Goal: Task Accomplishment & Management: Complete application form

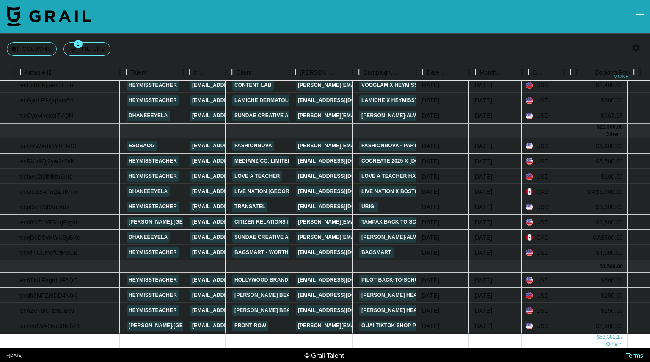
scroll to position [188, 0]
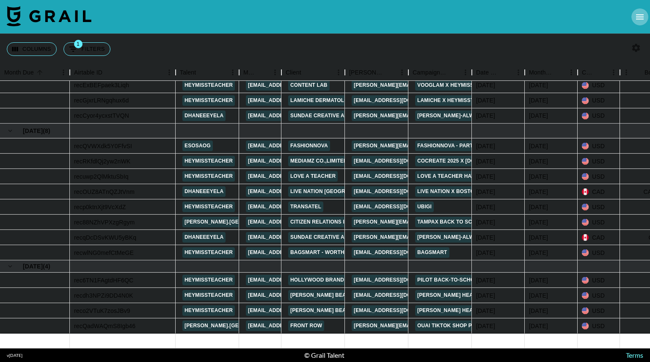
click at [640, 20] on icon "open drawer" at bounding box center [640, 17] width 10 height 10
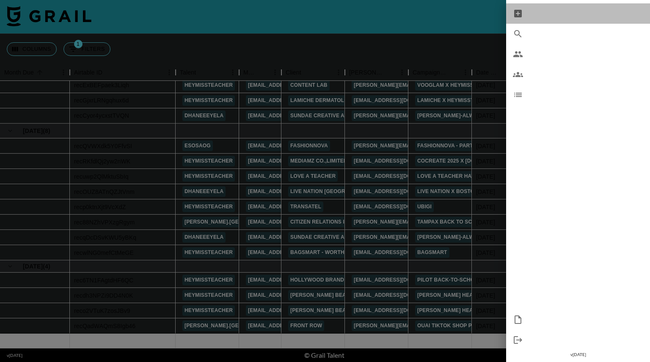
click at [555, 10] on span "New Booking" at bounding box center [586, 13] width 113 height 10
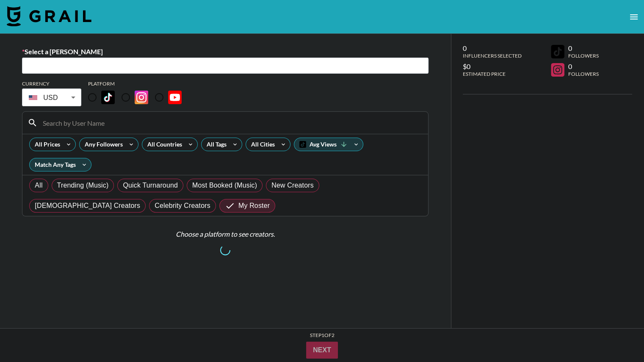
click at [73, 69] on input "text" at bounding box center [225, 66] width 396 height 10
click at [79, 68] on input "text" at bounding box center [225, 66] width 396 height 10
paste input "lydia.massarella@hypetap.com"
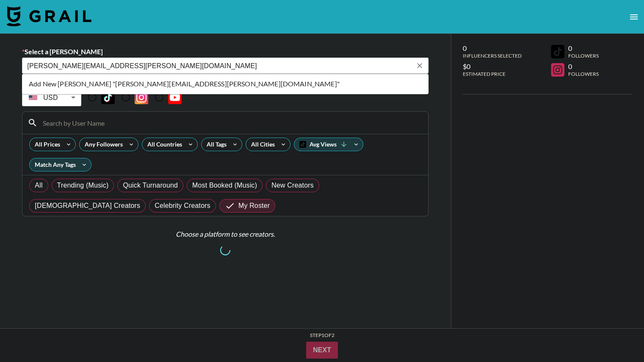
click at [197, 87] on li "Add New Booker "lydia.massarella@hypetap.com"" at bounding box center [225, 84] width 407 height 14
type input "Add New Booker "lydia.massarella@hypetap.com""
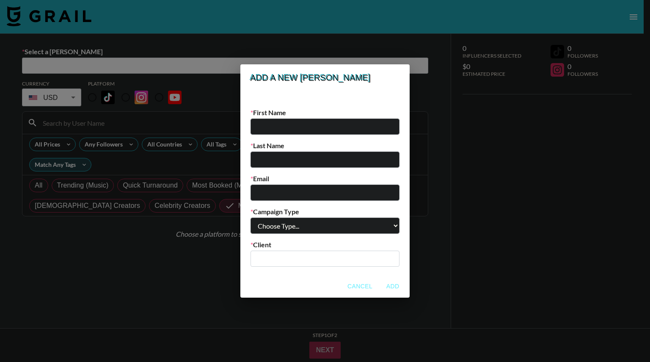
click at [295, 188] on input "email" at bounding box center [325, 193] width 149 height 16
paste input "lydia.massarella@hypetap.com"
type input "lydia.massarella@hypetap.com"
click at [312, 127] on input "text" at bounding box center [325, 127] width 149 height 16
paste input "lydia.massarella@hypetap.com"
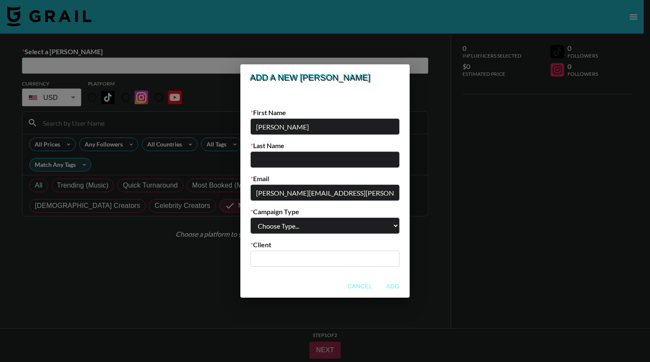
type input "Lydia"
click at [286, 160] on input "text" at bounding box center [325, 160] width 149 height 16
paste input "lydia.massarella@hypetap.com"
type input "Massarella"
click at [351, 225] on select "Choose Type... Song Promos Brand Promos" at bounding box center [325, 226] width 149 height 16
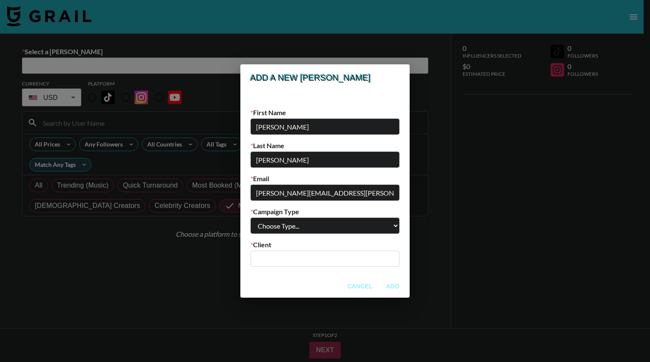
select select "Brand"
click at [268, 218] on select "Choose Type... Song Promos Brand Promos" at bounding box center [325, 226] width 149 height 16
click at [308, 260] on input "text" at bounding box center [325, 259] width 139 height 10
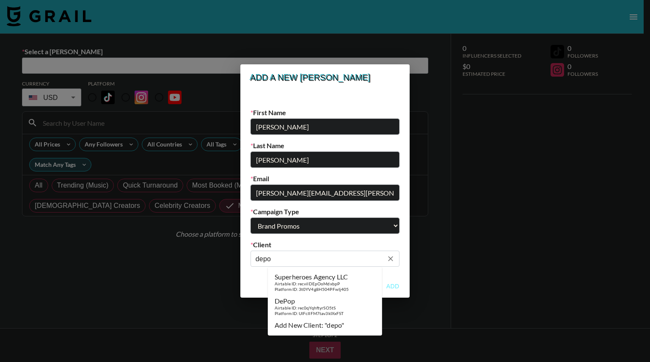
click at [321, 304] on div "DePop" at bounding box center [309, 301] width 69 height 8
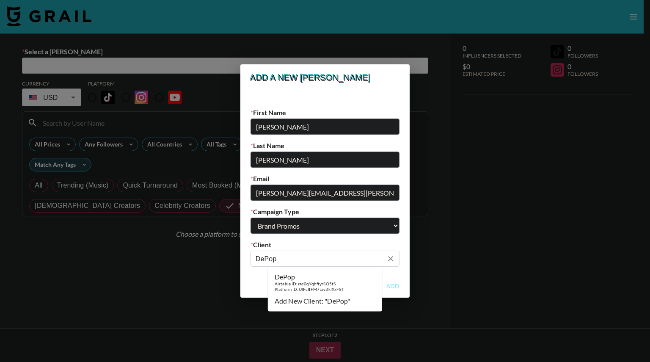
click at [329, 284] on div "Airtable ID: rec0qYqhftyrSO5tS" at bounding box center [309, 284] width 69 height 6
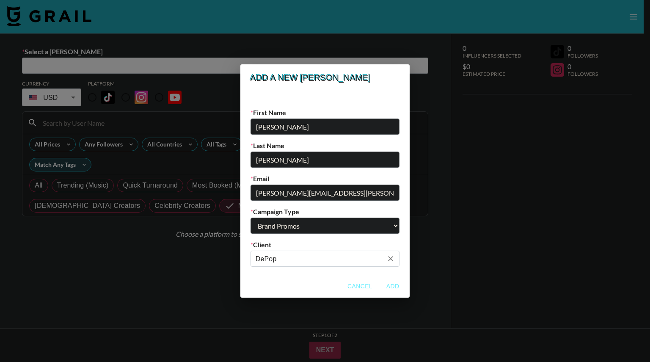
type input "DePop"
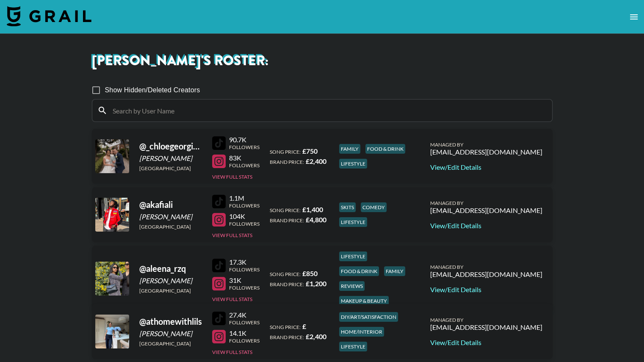
click at [71, 15] on img at bounding box center [49, 16] width 85 height 20
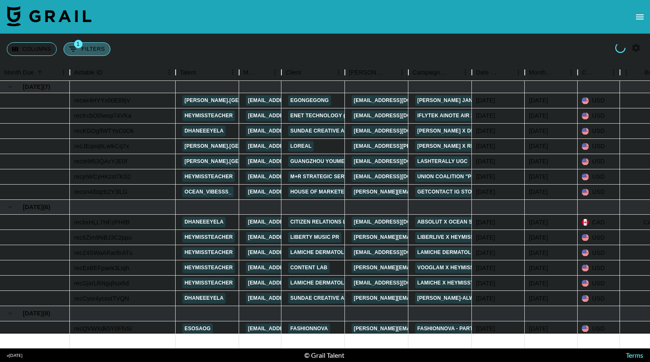
click at [90, 47] on button "1 Filters" at bounding box center [87, 49] width 47 height 14
select select "status"
select select "isNotAnyOf"
select select "talentName"
select select "isAnyOf"
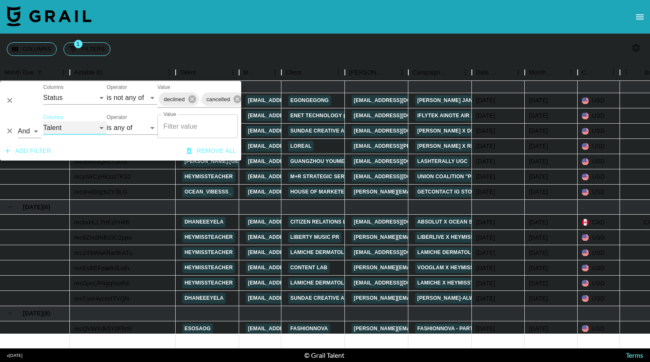
click at [81, 125] on select "Grail Platform ID Airtable ID Talent Manager Client Booker Campaign (Type) Date…" at bounding box center [75, 128] width 64 height 14
select select "clientId"
click at [43, 121] on select "Grail Platform ID Airtable ID Talent Manager Client Booker Campaign (Type) Date…" at bounding box center [75, 128] width 64 height 14
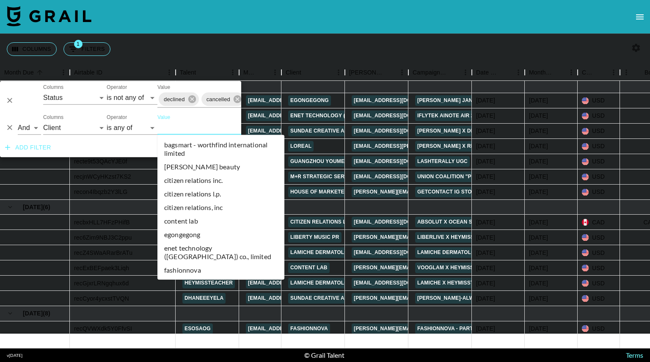
click at [181, 128] on input "Value" at bounding box center [215, 127] width 114 height 13
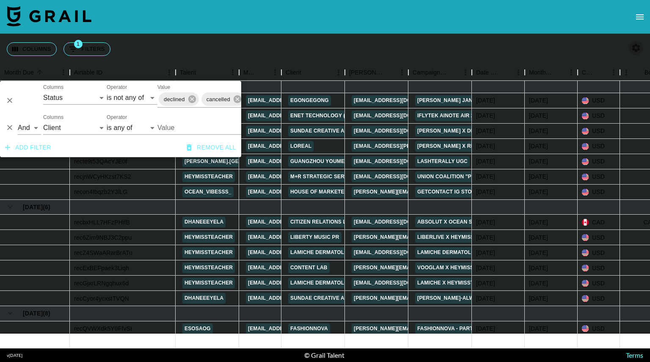
click at [635, 48] on icon "button" at bounding box center [636, 48] width 10 height 10
select select "May '25"
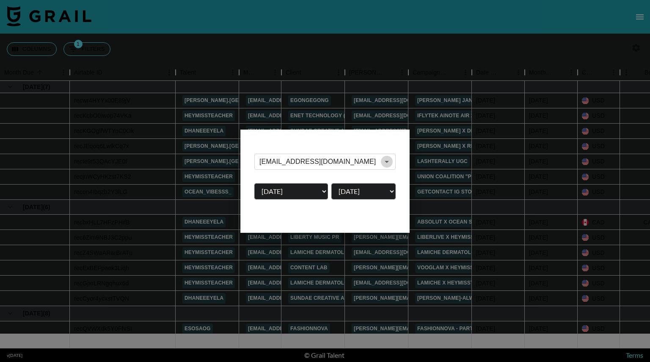
click at [387, 161] on icon "Open" at bounding box center [387, 162] width 4 height 2
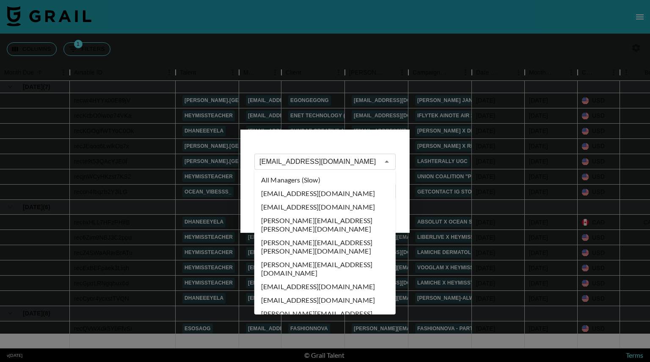
click at [316, 179] on li "All Managers (Slow)" at bounding box center [324, 180] width 141 height 14
type input "All Managers (Slow)"
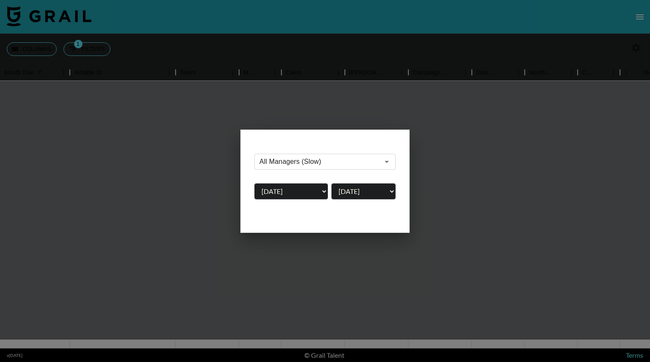
click at [312, 47] on div at bounding box center [325, 181] width 650 height 362
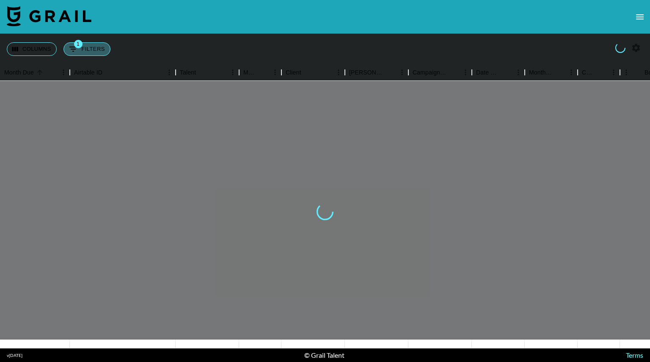
click at [94, 47] on button "1 Filters" at bounding box center [87, 49] width 47 height 14
select select "status"
select select "isNotAnyOf"
select select "clientId"
select select "isAnyOf"
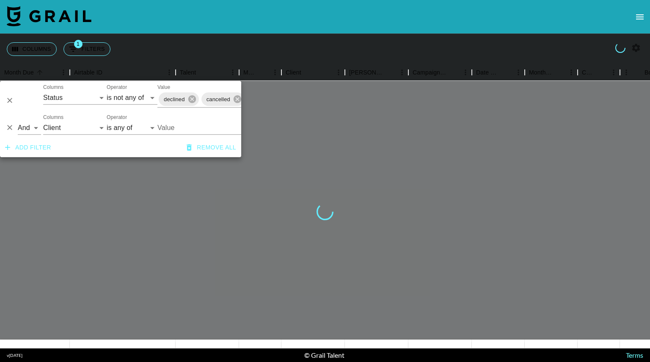
click at [171, 124] on input "Value" at bounding box center [215, 127] width 114 height 13
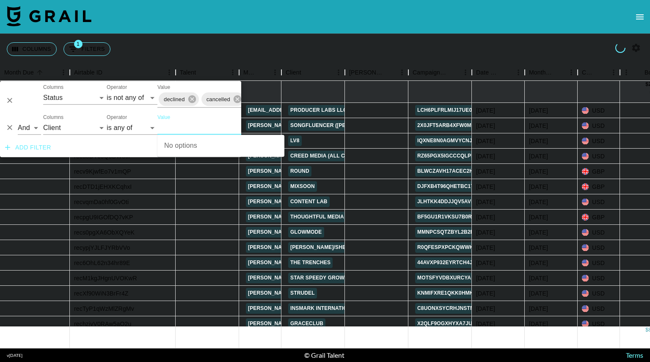
click at [176, 123] on input "Value" at bounding box center [215, 127] width 114 height 13
type input "dep"
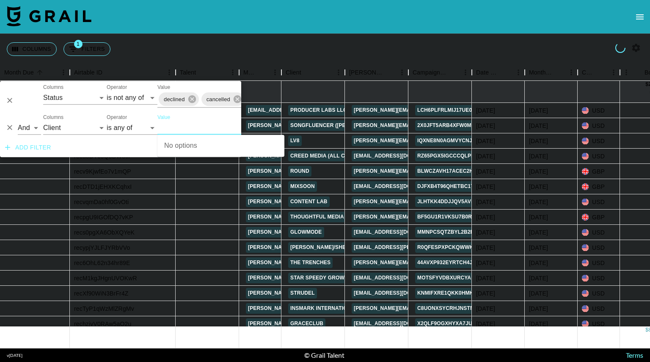
click at [176, 123] on input "Value" at bounding box center [215, 127] width 114 height 13
type input "de"
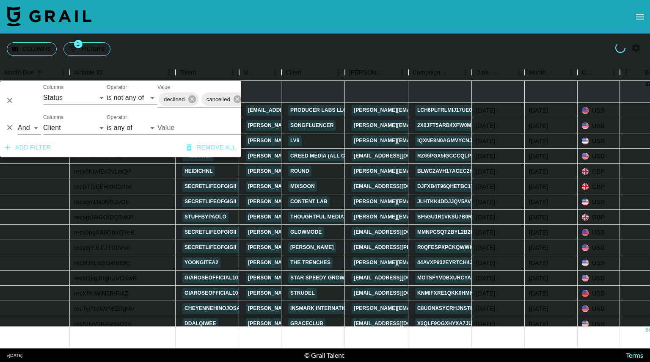
click at [176, 123] on input "Value" at bounding box center [215, 127] width 114 height 13
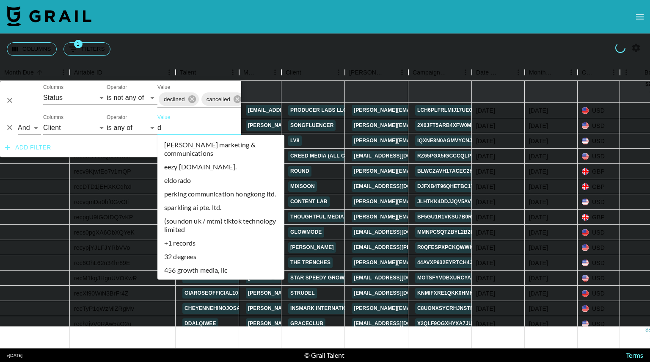
type input "de"
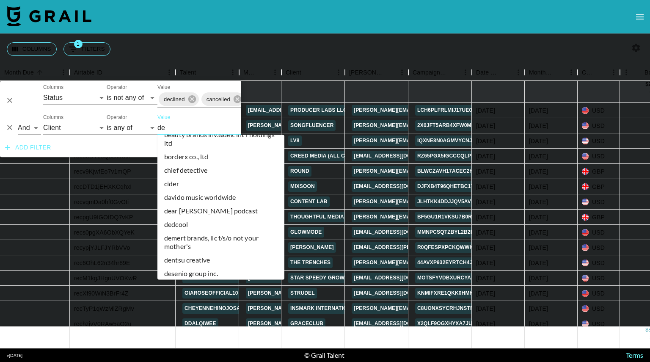
scroll to position [125, 0]
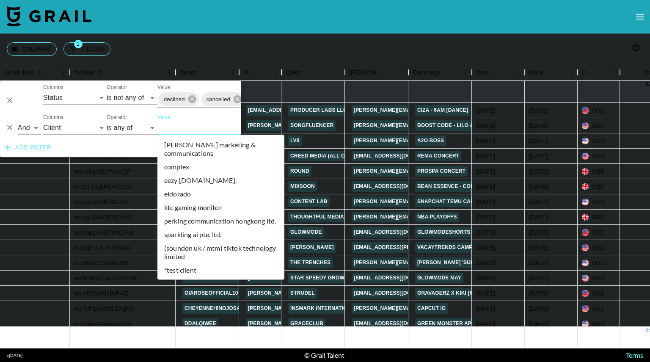
click at [169, 127] on input "Value" at bounding box center [215, 127] width 114 height 13
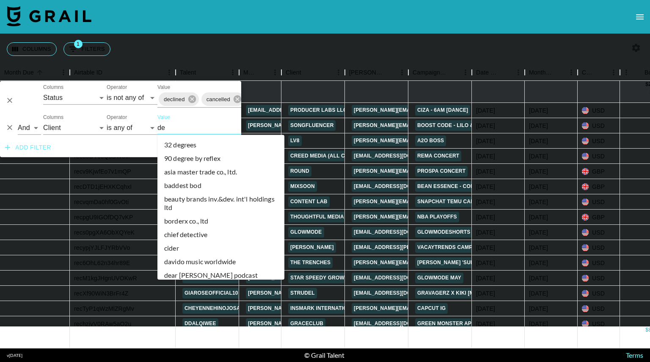
type input "dep"
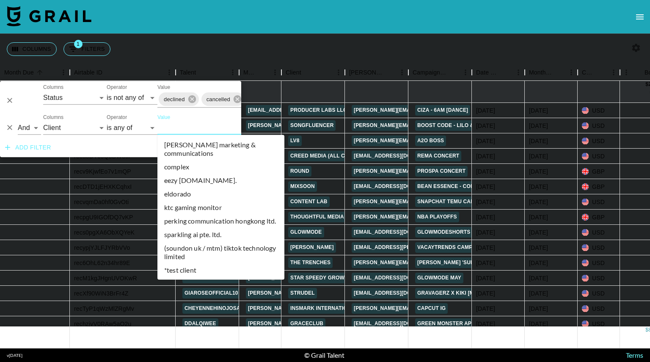
click at [172, 127] on input "Value" at bounding box center [215, 127] width 114 height 13
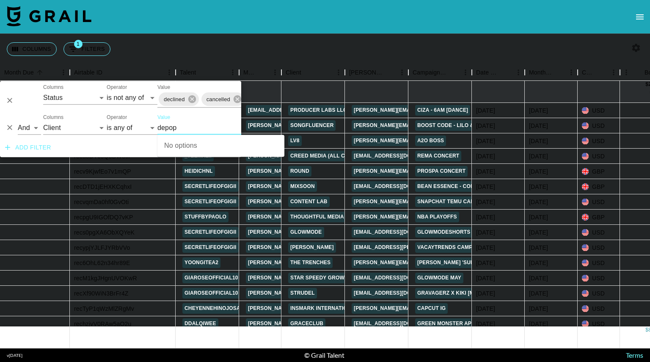
type input "depop"
click at [635, 47] on icon "button" at bounding box center [636, 48] width 10 height 10
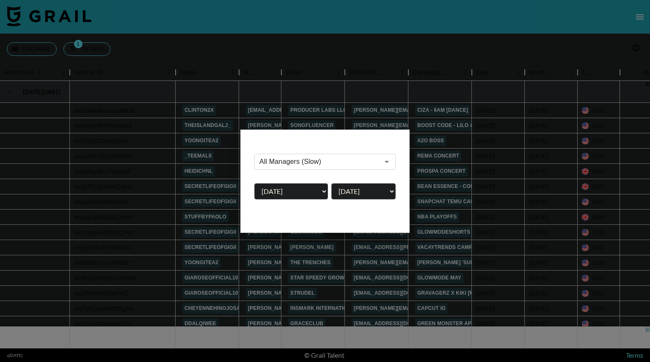
click at [310, 191] on select "Aug '26 Jul '26 Jun '26 May '26 Apr '26 Mar '26 Feb '26 Jan '26 Dec '25 Nov '25…" at bounding box center [291, 191] width 74 height 16
select select "Dec '24"
click at [254, 183] on select "Aug '26 Jul '26 Jun '26 May '26 Apr '26 Mar '26 Feb '26 Jan '26 Dec '25 Nov '25…" at bounding box center [291, 191] width 74 height 16
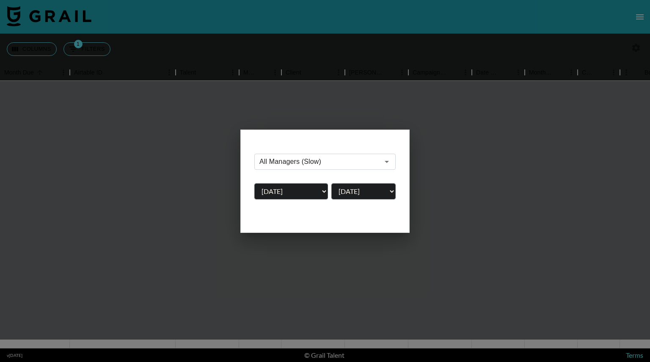
click at [218, 61] on div at bounding box center [325, 181] width 650 height 362
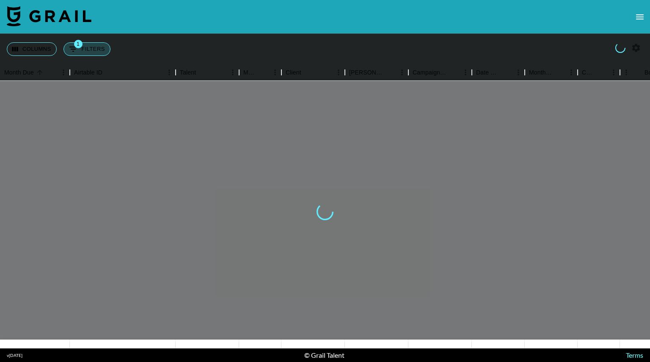
click at [94, 49] on button "1 Filters" at bounding box center [87, 49] width 47 height 14
select select "status"
select select "isNotAnyOf"
select select "clientId"
select select "isAnyOf"
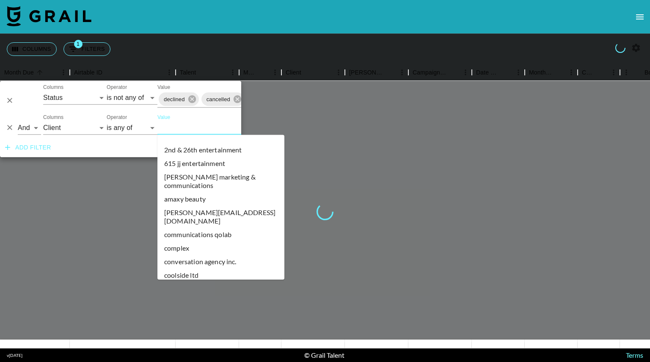
click at [174, 130] on input "Value" at bounding box center [215, 127] width 114 height 13
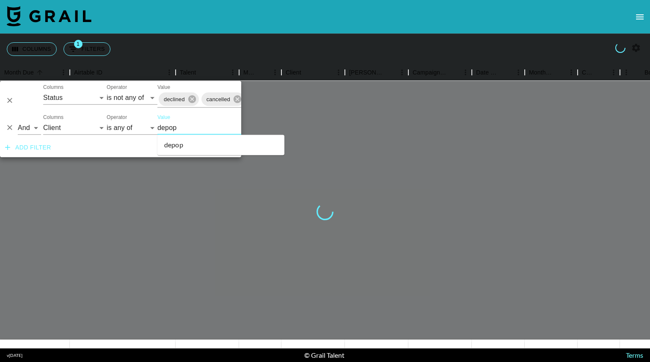
click at [178, 149] on li "depop" at bounding box center [221, 145] width 127 height 14
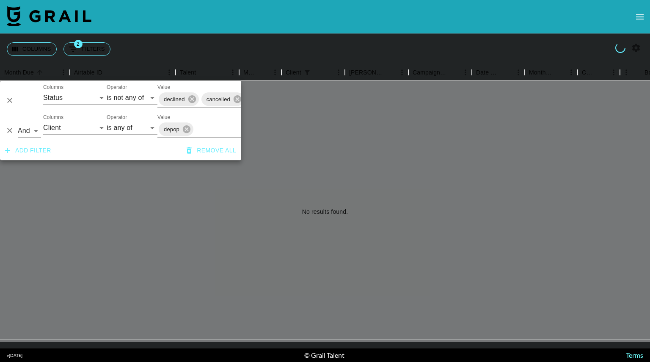
click at [550, 59] on div "Columns 2 Filters + Booking" at bounding box center [325, 49] width 650 height 30
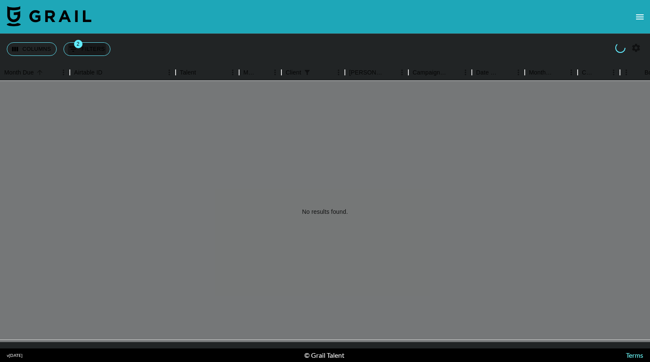
click at [636, 47] on icon "button" at bounding box center [636, 48] width 10 height 10
select select "Dec '24"
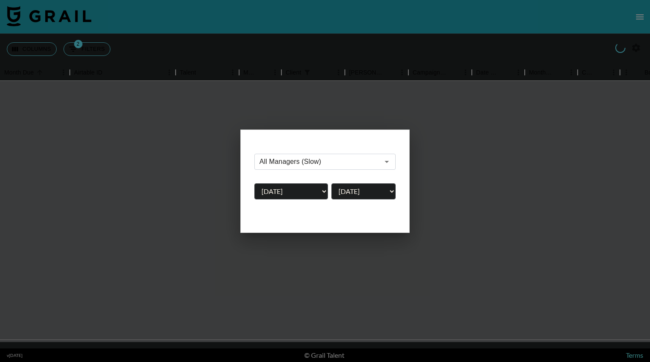
type input "All Managers (Slow)"
click at [321, 193] on select "Aug '26 Jul '26 Jun '26 May '26 Apr '26 Mar '26 Feb '26 Jan '26 Dec '25 Nov '25…" at bounding box center [291, 191] width 74 height 16
select select "Aug '24"
click at [254, 183] on select "Aug '26 Jul '26 Jun '26 May '26 Apr '26 Mar '26 Feb '26 Jan '26 Dec '25 Nov '25…" at bounding box center [291, 191] width 74 height 16
click at [457, 167] on div at bounding box center [325, 181] width 650 height 362
